Goal: Information Seeking & Learning: Learn about a topic

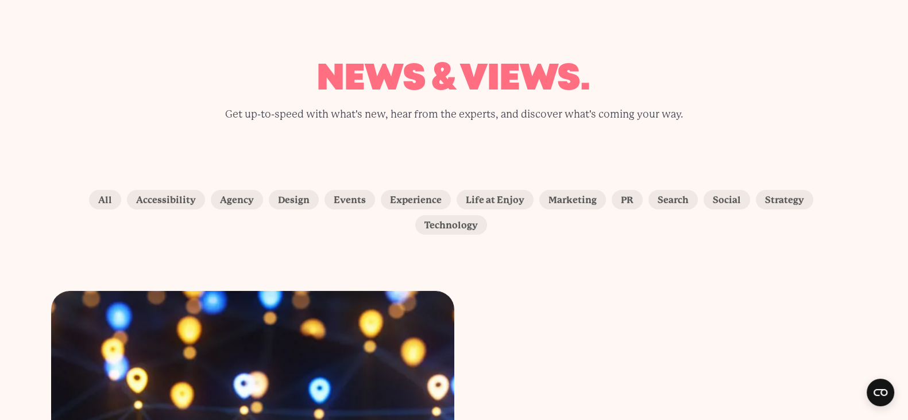
scroll to position [143, 0]
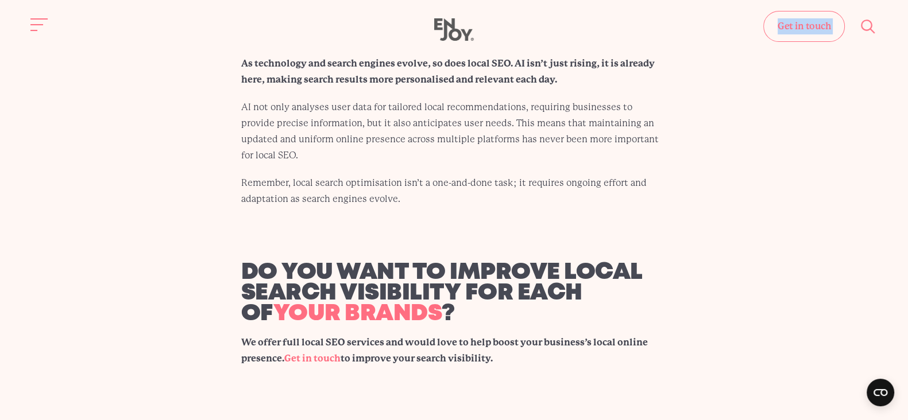
scroll to position [5667, 0]
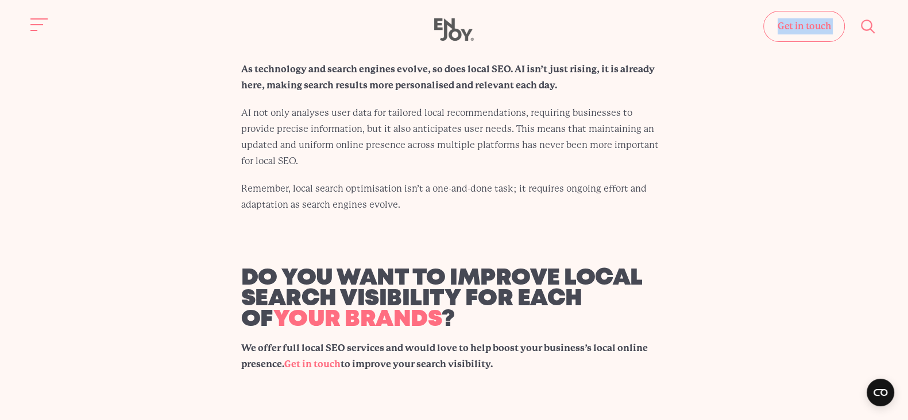
drag, startPoint x: 184, startPoint y: 101, endPoint x: 533, endPoint y: 298, distance: 400.7
copy article "Lor ip dolo sitam CON adip eli sedd eiusmodt 23in Utlabo 7392 Etdol Magnaali EN…"
